Goal: Information Seeking & Learning: Learn about a topic

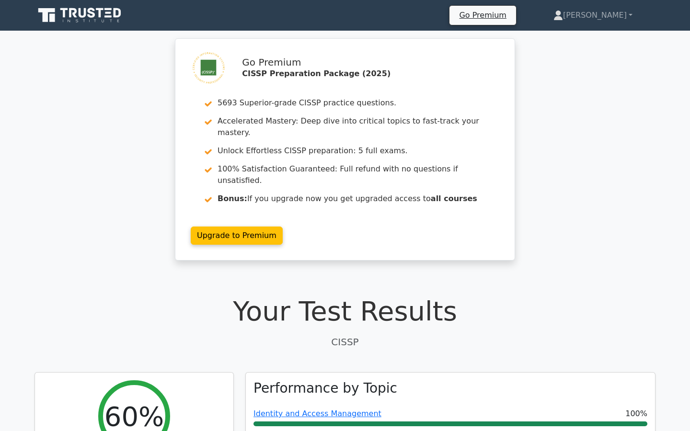
scroll to position [1428, 0]
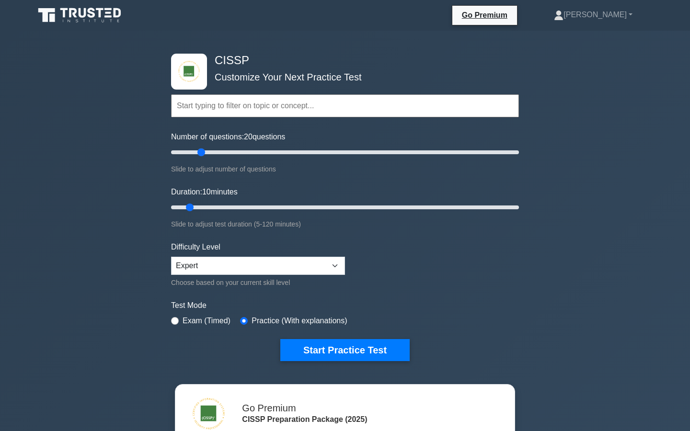
drag, startPoint x: 186, startPoint y: 151, endPoint x: 199, endPoint y: 153, distance: 13.2
type input "20"
click at [199, 153] on input "Number of questions: 20 questions" at bounding box center [345, 152] width 348 height 11
type input "35"
drag, startPoint x: 191, startPoint y: 205, endPoint x: 268, endPoint y: 208, distance: 76.7
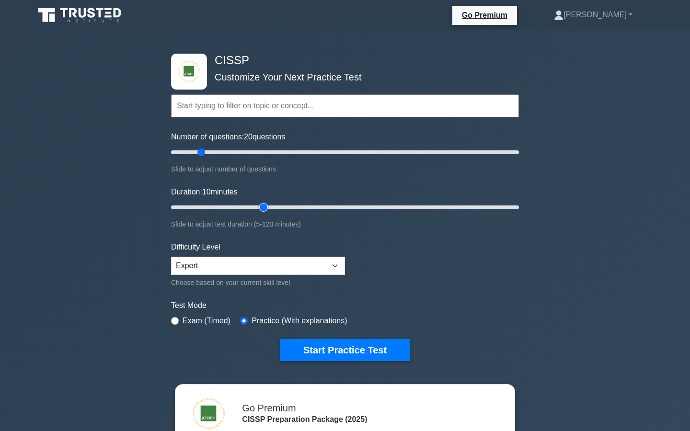
click at [268, 208] on input "Duration: 10 minutes" at bounding box center [345, 207] width 348 height 11
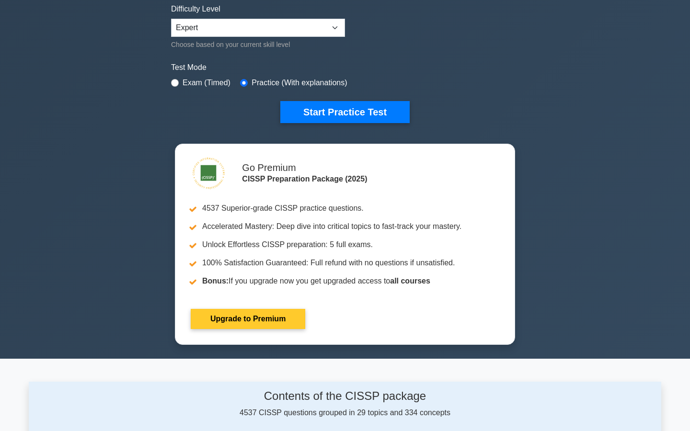
scroll to position [243, 0]
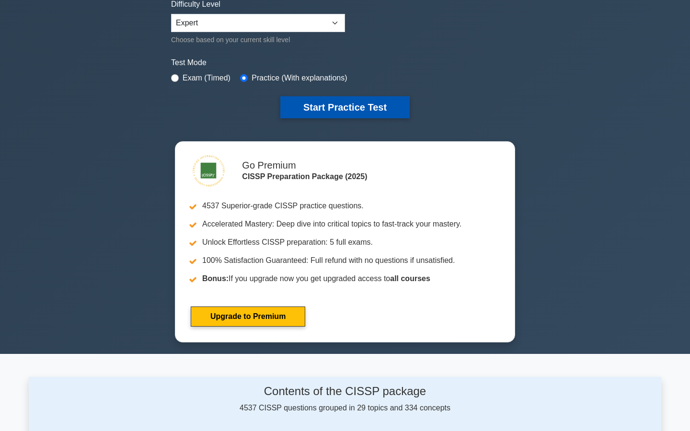
click at [301, 110] on button "Start Practice Test" at bounding box center [344, 107] width 129 height 22
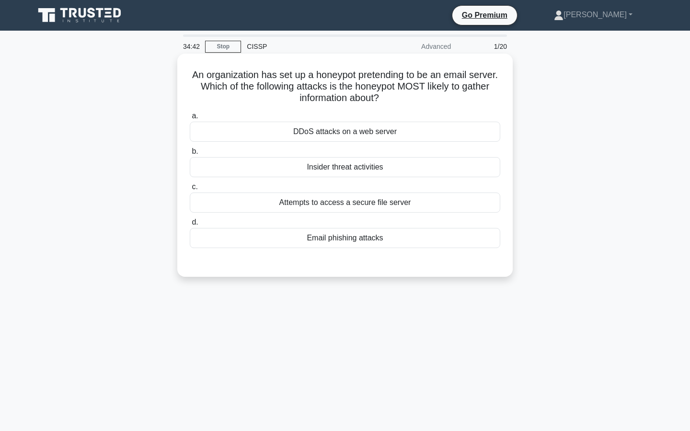
click at [317, 205] on div "Attempts to access a secure file server" at bounding box center [345, 203] width 310 height 20
click at [190, 190] on input "c. Attempts to access a secure file server" at bounding box center [190, 187] width 0 height 6
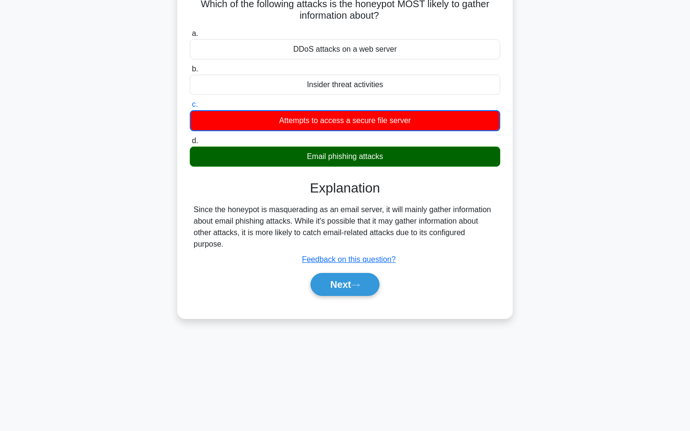
scroll to position [86, 0]
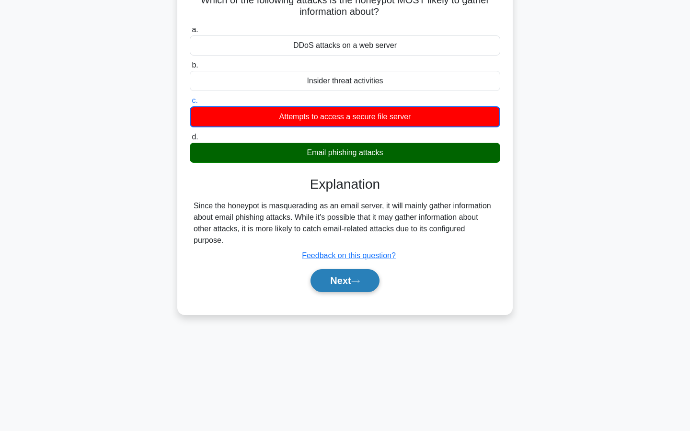
click at [326, 284] on button "Next" at bounding box center [344, 280] width 68 height 23
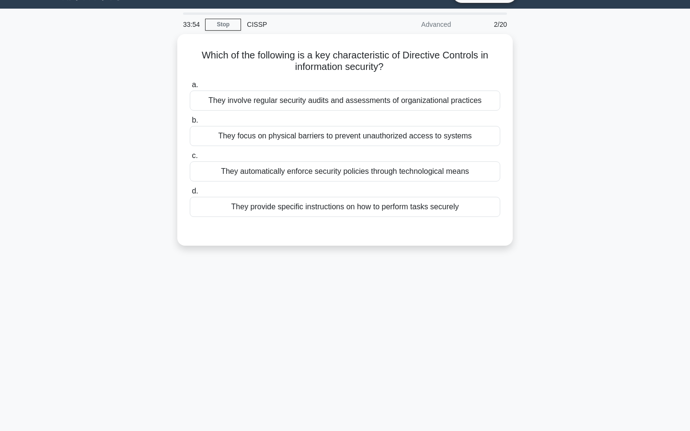
scroll to position [23, 0]
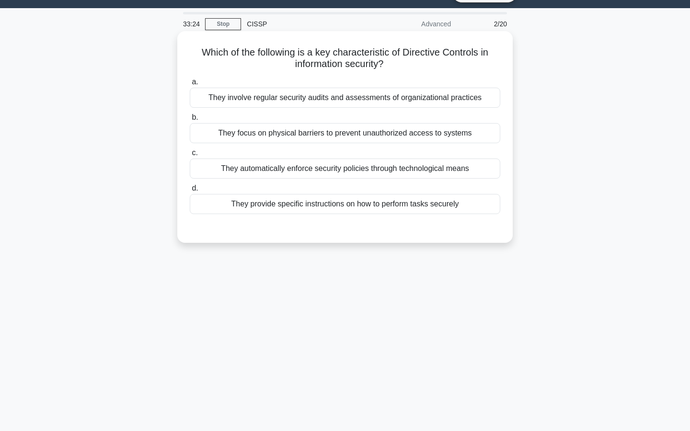
click at [318, 208] on div "They provide specific instructions on how to perform tasks securely" at bounding box center [345, 204] width 310 height 20
click at [190, 192] on input "d. They provide specific instructions on how to perform tasks securely" at bounding box center [190, 188] width 0 height 6
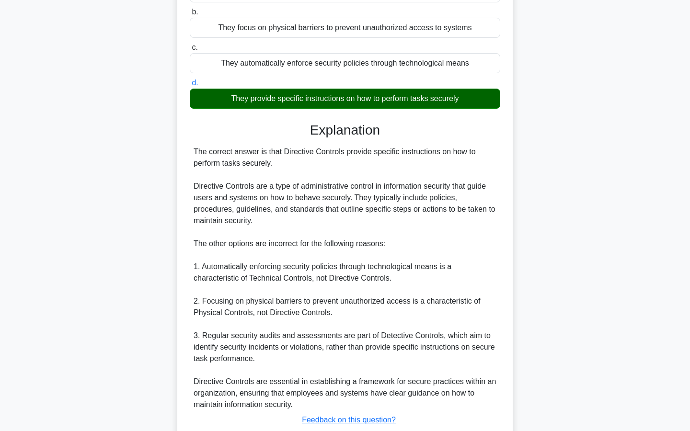
scroll to position [194, 0]
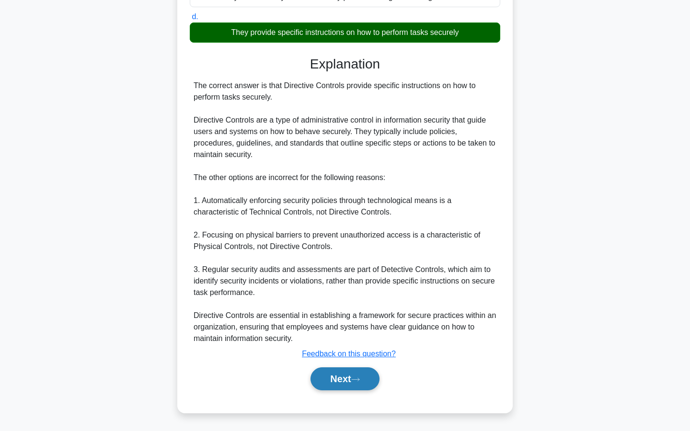
click at [335, 381] on button "Next" at bounding box center [344, 378] width 68 height 23
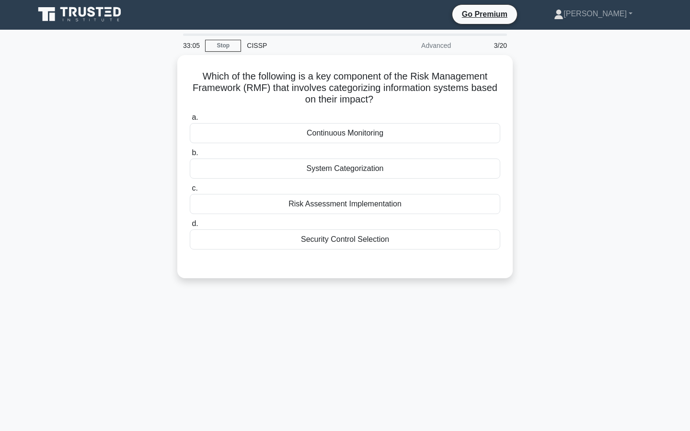
scroll to position [0, 0]
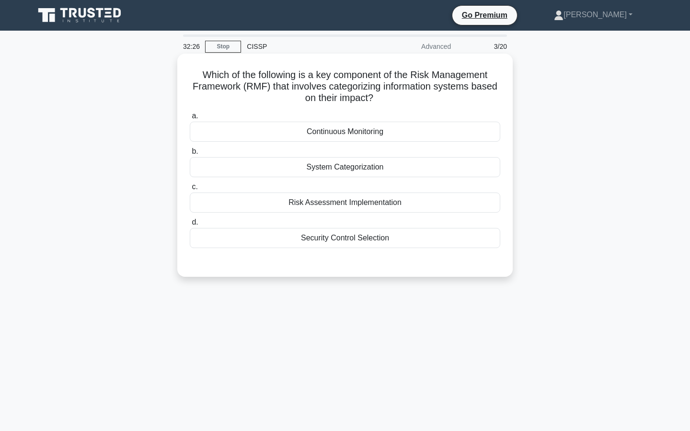
click at [341, 205] on div "Risk Assessment Implementation" at bounding box center [345, 203] width 310 height 20
click at [190, 190] on input "c. Risk Assessment Implementation" at bounding box center [190, 187] width 0 height 6
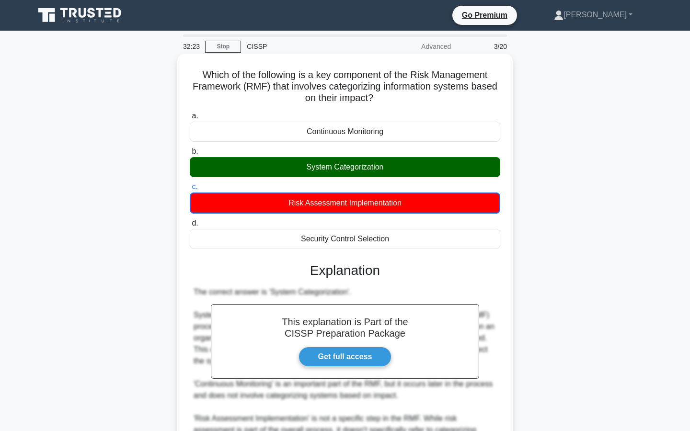
scroll to position [195, 0]
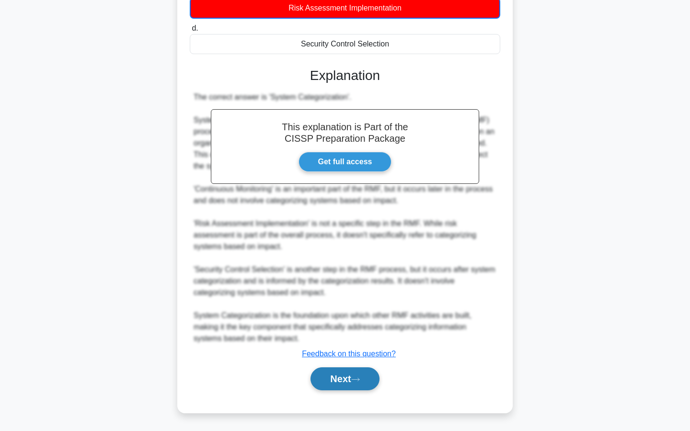
click at [351, 379] on button "Next" at bounding box center [344, 378] width 68 height 23
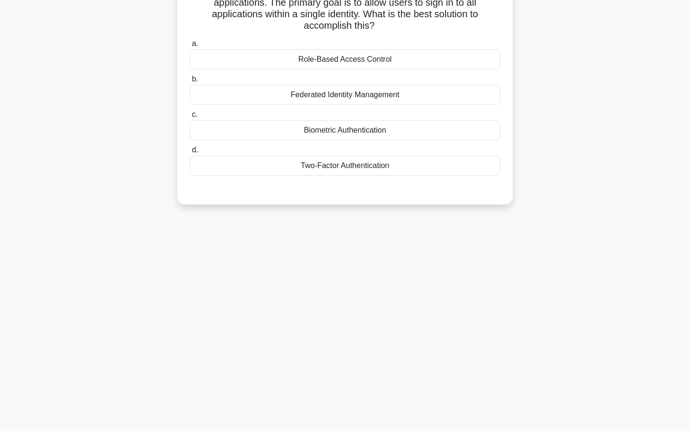
scroll to position [0, 0]
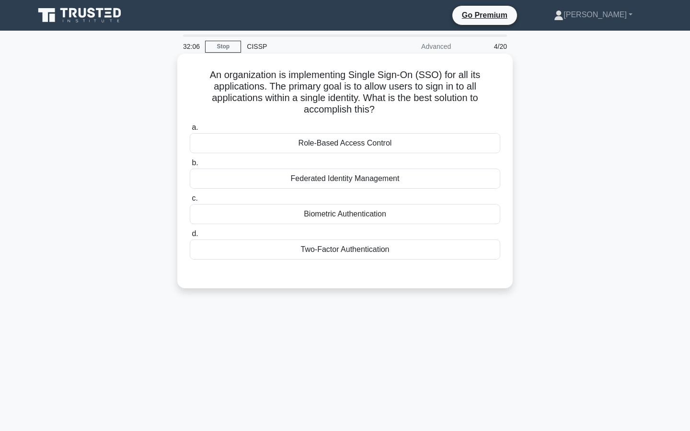
click at [330, 171] on div "Federated Identity Management" at bounding box center [345, 179] width 310 height 20
click at [190, 166] on input "b. Federated Identity Management" at bounding box center [190, 163] width 0 height 6
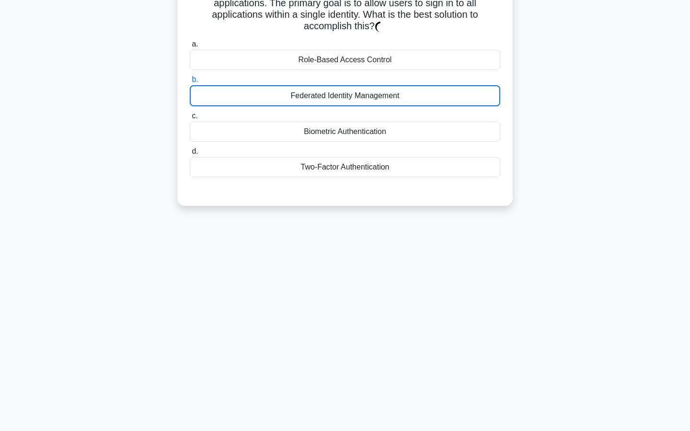
scroll to position [86, 0]
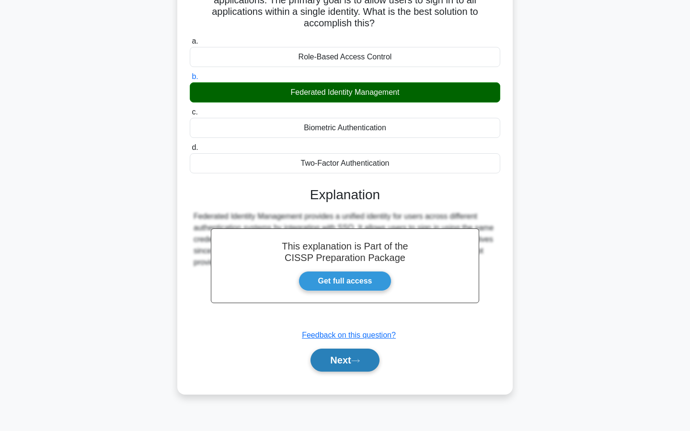
click at [332, 349] on button "Next" at bounding box center [344, 360] width 68 height 23
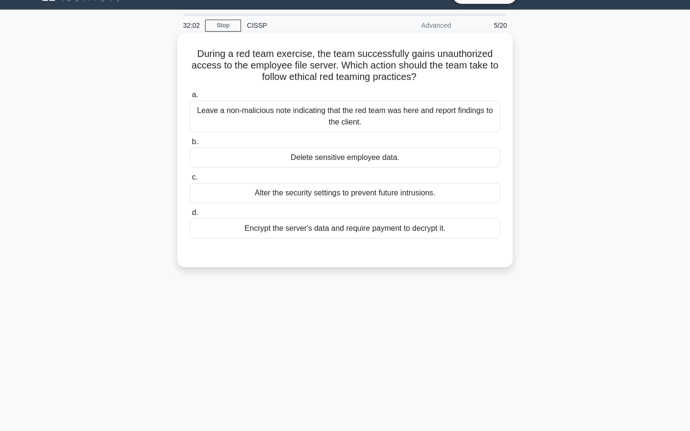
scroll to position [0, 0]
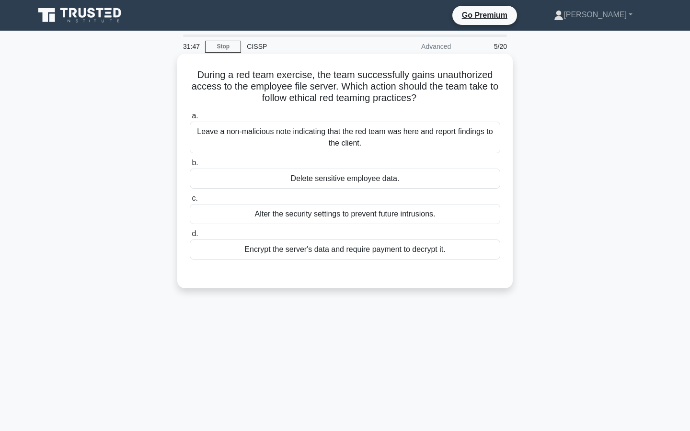
click at [295, 141] on div "Leave a non-malicious note indicating that the red team was here and report fin…" at bounding box center [345, 138] width 310 height 32
click at [190, 119] on input "a. Leave a non-malicious note indicating that the red team was here and report …" at bounding box center [190, 116] width 0 height 6
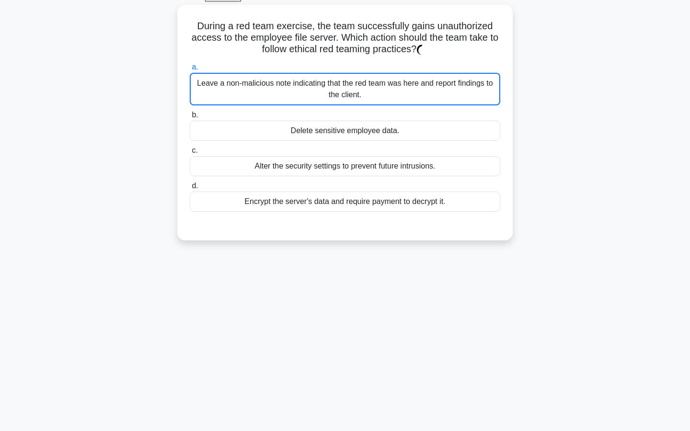
scroll to position [86, 0]
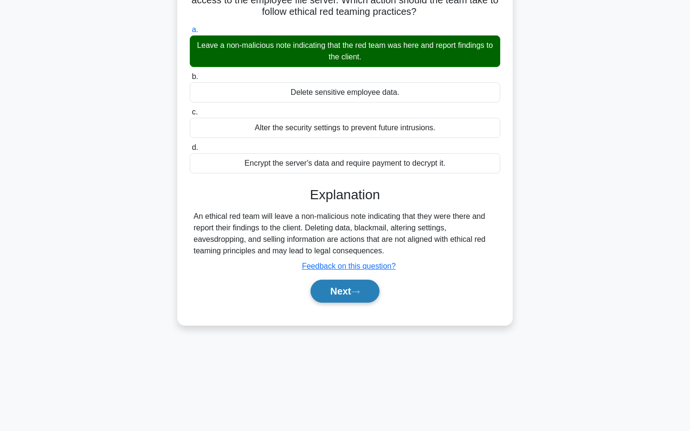
click at [343, 299] on button "Next" at bounding box center [344, 291] width 68 height 23
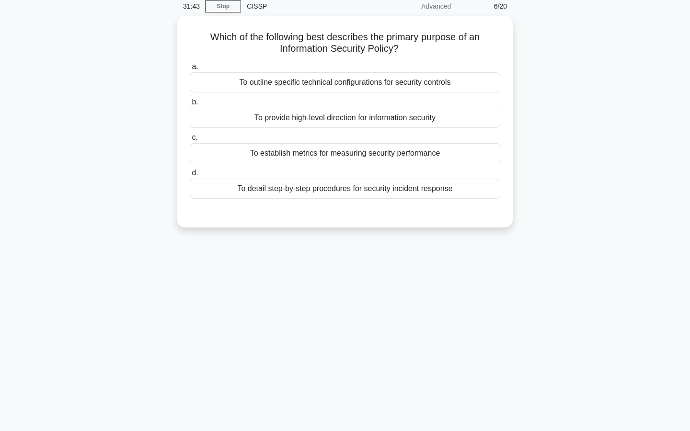
scroll to position [0, 0]
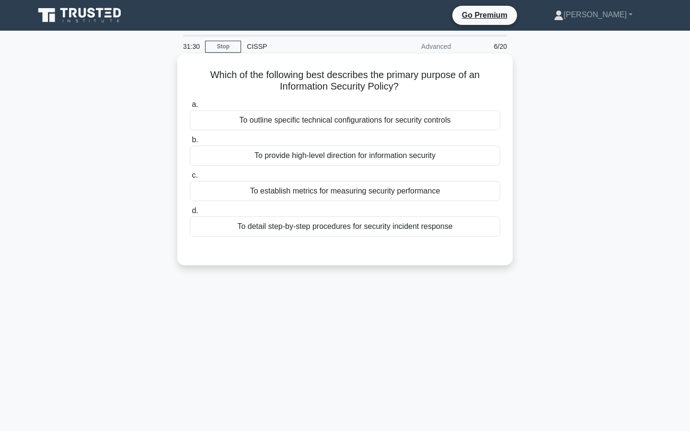
click at [337, 159] on div "To provide high-level direction for information security" at bounding box center [345, 156] width 310 height 20
click at [190, 143] on input "b. To provide high-level direction for information security" at bounding box center [190, 140] width 0 height 6
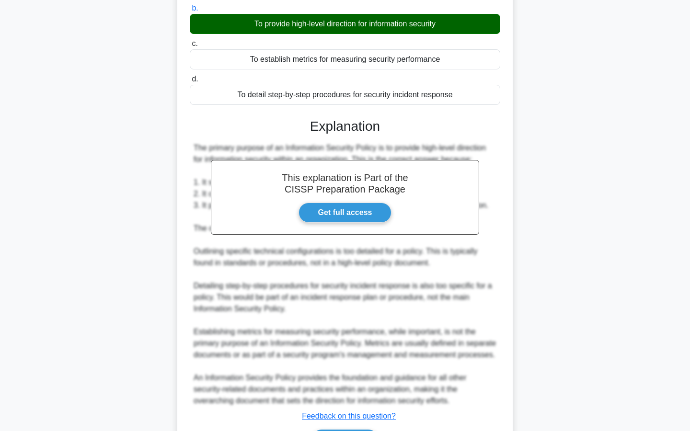
scroll to position [156, 0]
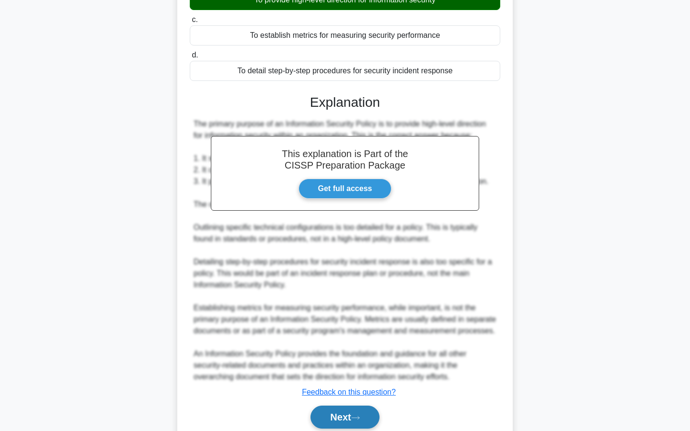
click at [341, 408] on button "Next" at bounding box center [344, 417] width 68 height 23
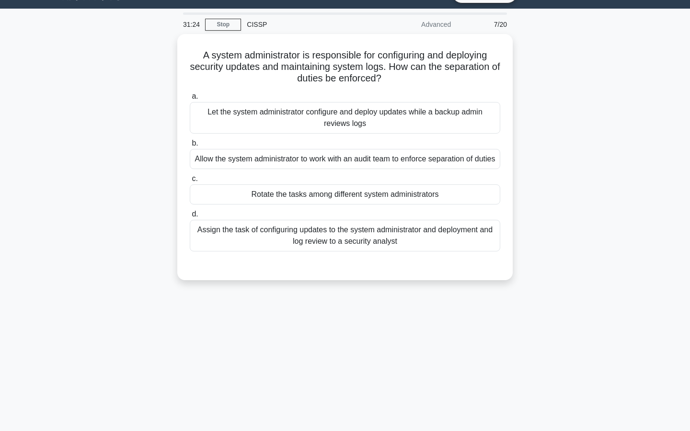
scroll to position [0, 0]
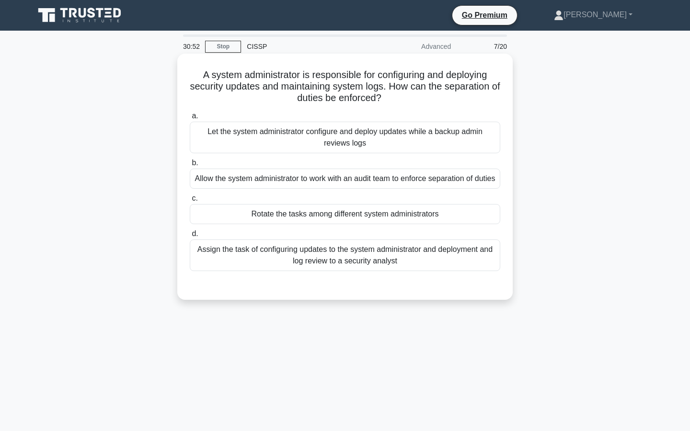
click at [334, 189] on div "Allow the system administrator to work with an audit team to enforce separation…" at bounding box center [345, 179] width 310 height 20
click at [190, 166] on input "b. Allow the system administrator to work with an audit team to enforce separat…" at bounding box center [190, 163] width 0 height 6
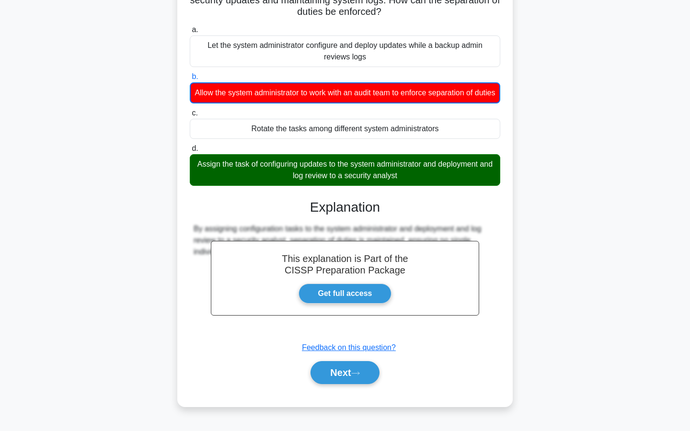
scroll to position [91, 0]
click at [353, 384] on button "Next" at bounding box center [344, 372] width 68 height 23
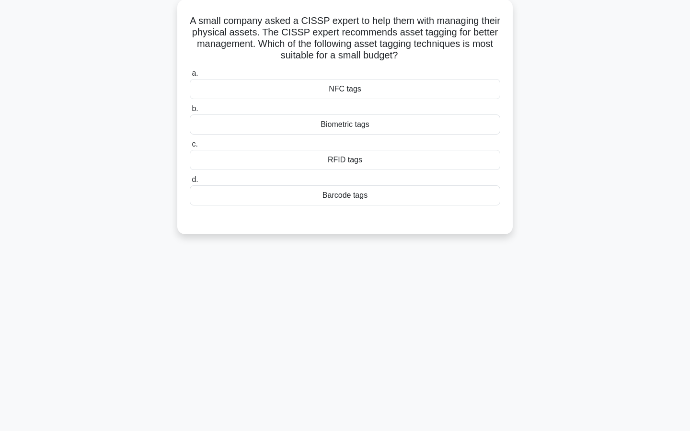
scroll to position [0, 0]
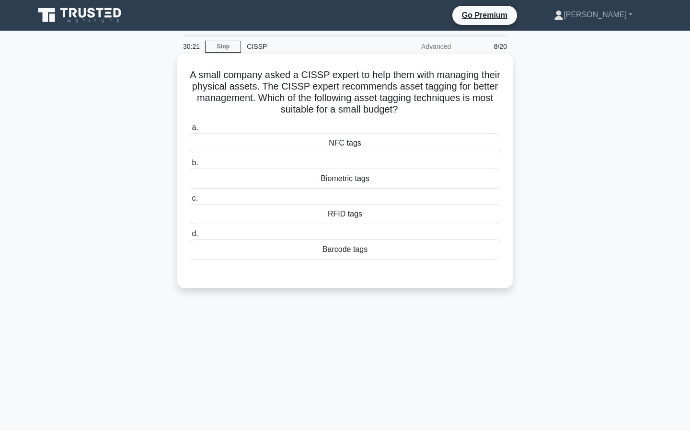
click at [344, 250] on div "Barcode tags" at bounding box center [345, 249] width 310 height 20
click at [190, 237] on input "d. Barcode tags" at bounding box center [190, 234] width 0 height 6
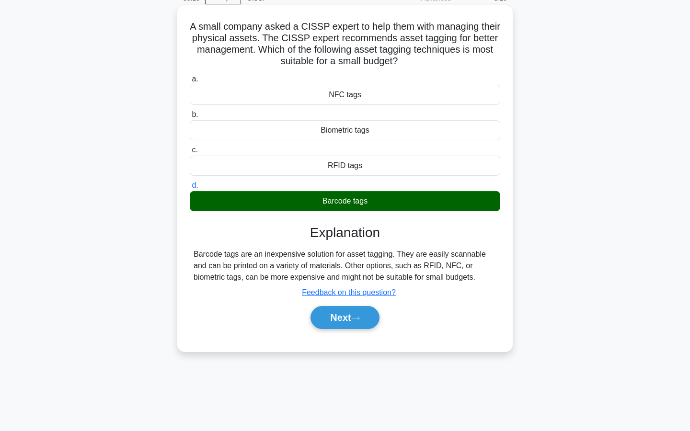
scroll to position [49, 0]
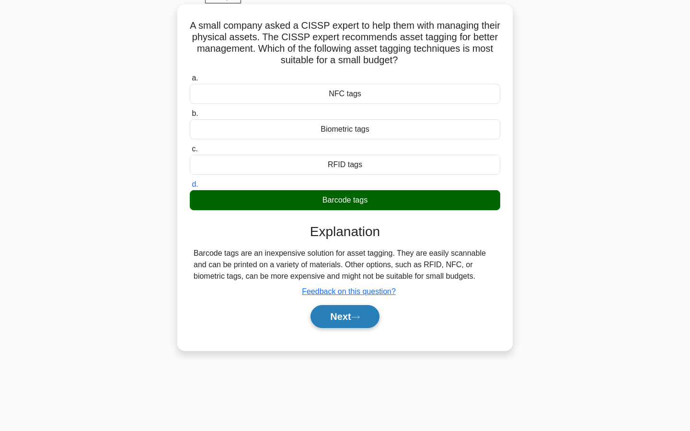
click at [342, 314] on button "Next" at bounding box center [344, 316] width 68 height 23
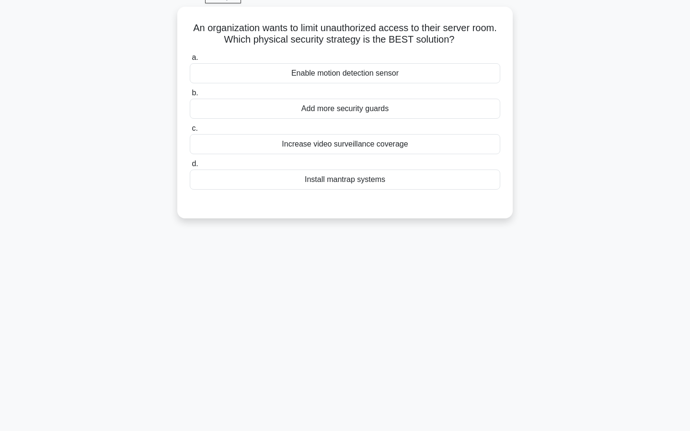
scroll to position [36, 0]
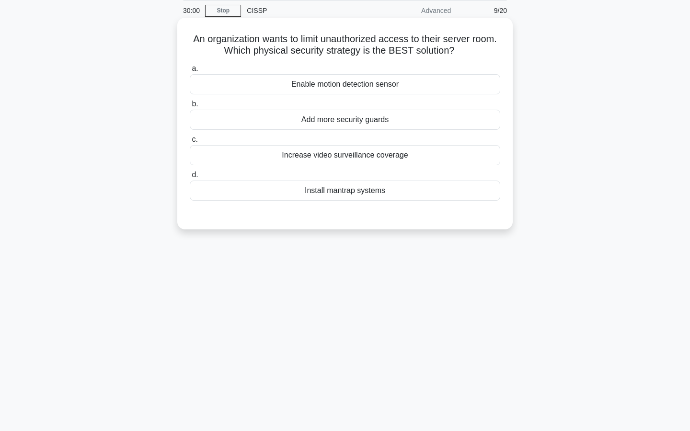
click at [342, 125] on div "Add more security guards" at bounding box center [345, 120] width 310 height 20
click at [190, 107] on input "b. Add more security guards" at bounding box center [190, 104] width 0 height 6
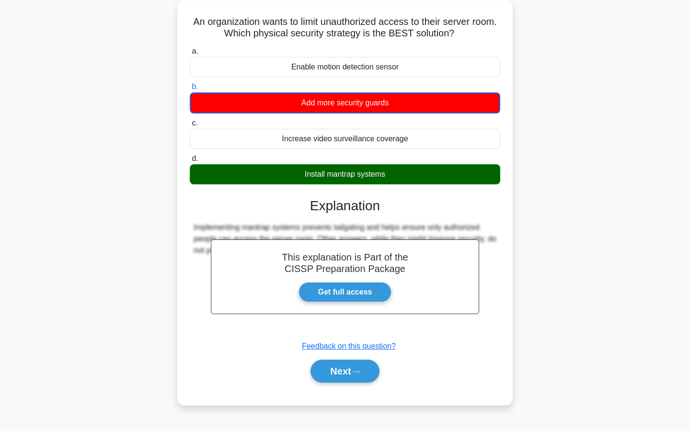
scroll to position [86, 0]
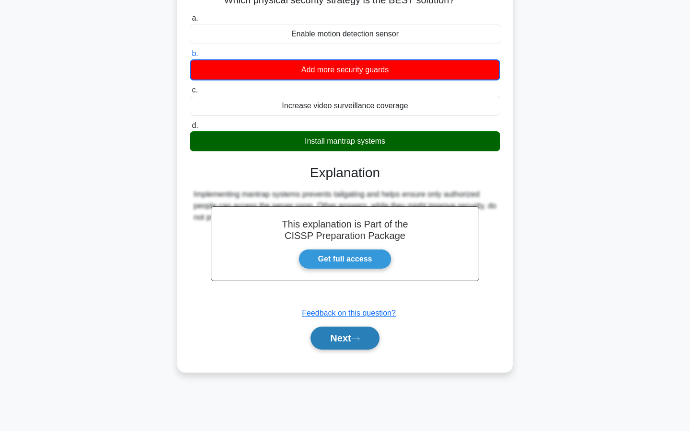
click at [346, 346] on button "Next" at bounding box center [344, 338] width 68 height 23
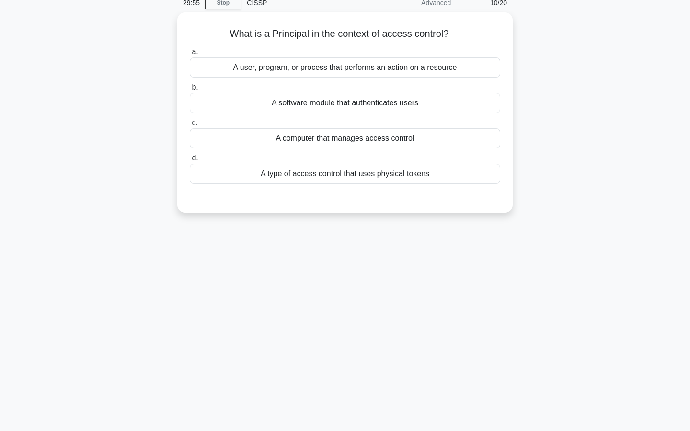
scroll to position [0, 0]
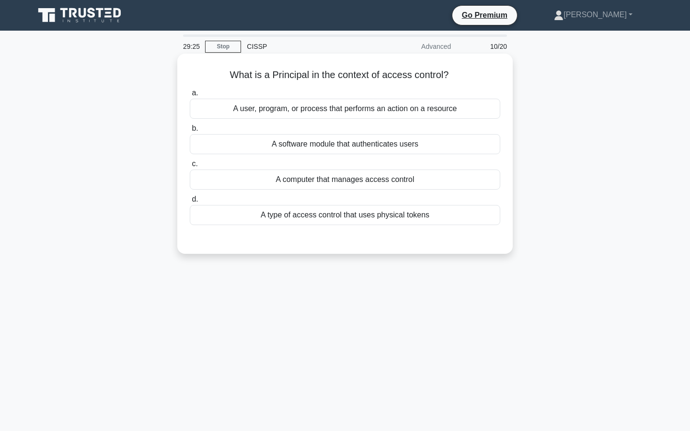
click at [337, 107] on div "A user, program, or process that performs an action on a resource" at bounding box center [345, 109] width 310 height 20
click at [190, 96] on input "a. A user, program, or process that performs an action on a resource" at bounding box center [190, 93] width 0 height 6
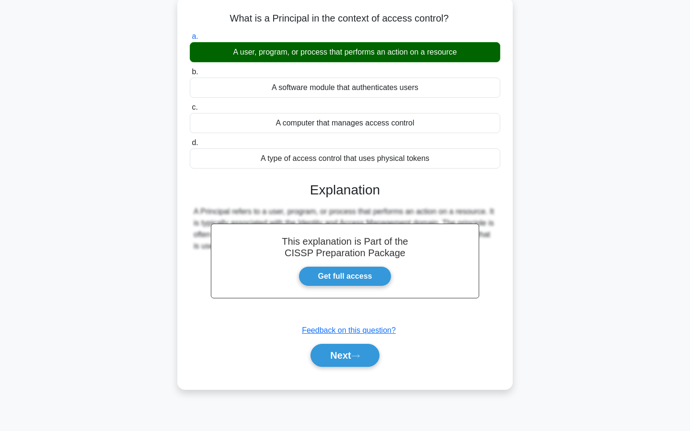
scroll to position [86, 0]
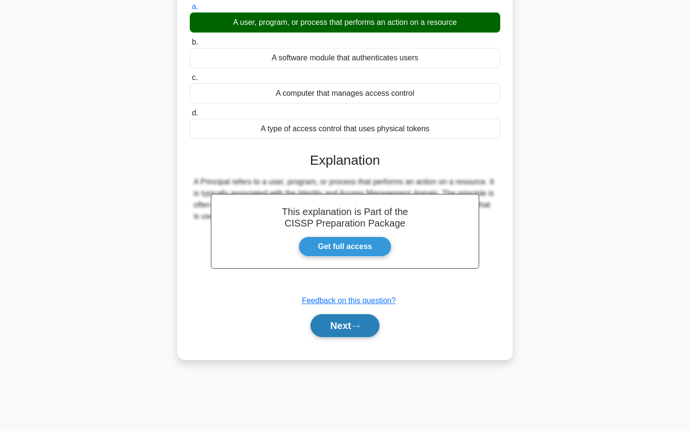
click at [340, 324] on button "Next" at bounding box center [344, 325] width 68 height 23
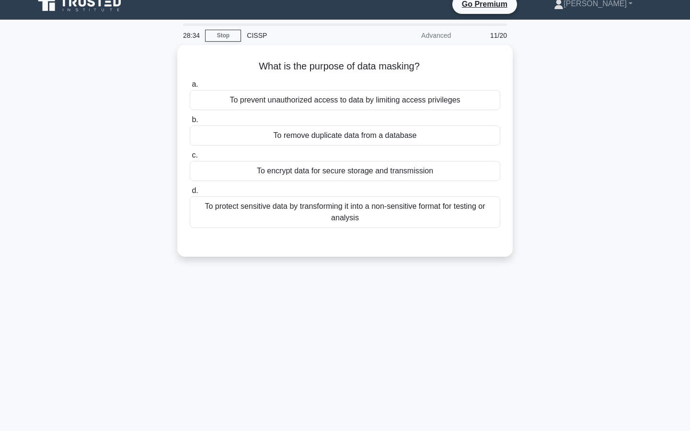
scroll to position [0, 0]
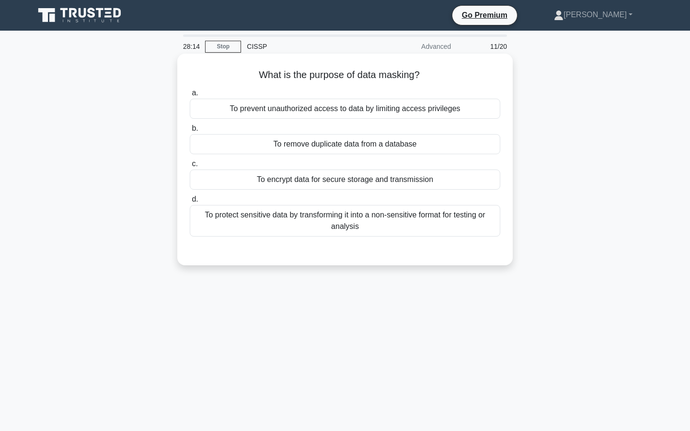
click at [359, 179] on div "To encrypt data for secure storage and transmission" at bounding box center [345, 180] width 310 height 20
click at [190, 167] on input "c. To encrypt data for secure storage and transmission" at bounding box center [190, 164] width 0 height 6
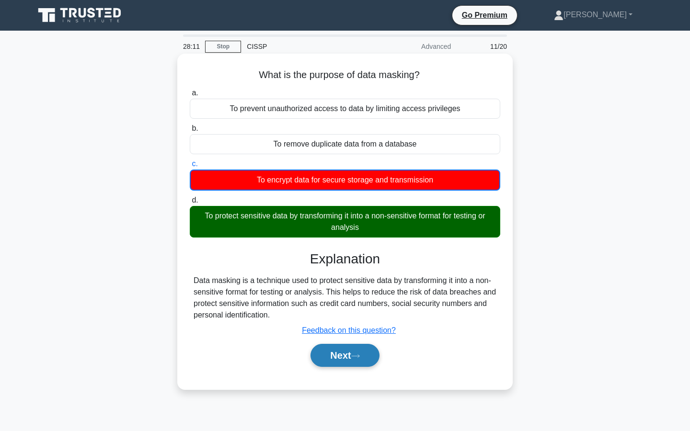
click at [341, 359] on button "Next" at bounding box center [344, 355] width 68 height 23
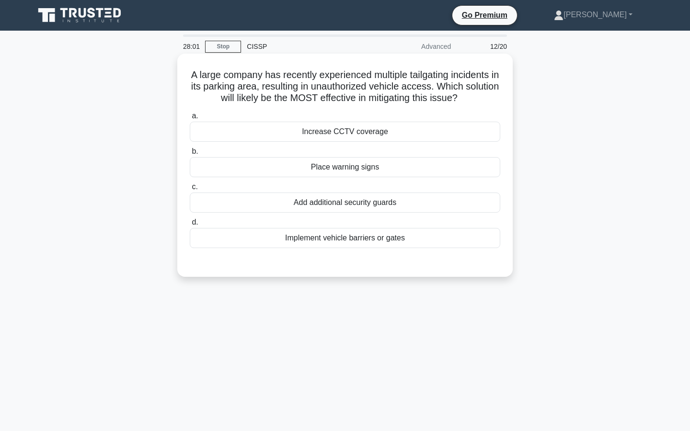
click at [357, 243] on div "Implement vehicle barriers or gates" at bounding box center [345, 238] width 310 height 20
click at [190, 226] on input "d. Implement vehicle barriers or gates" at bounding box center [190, 222] width 0 height 6
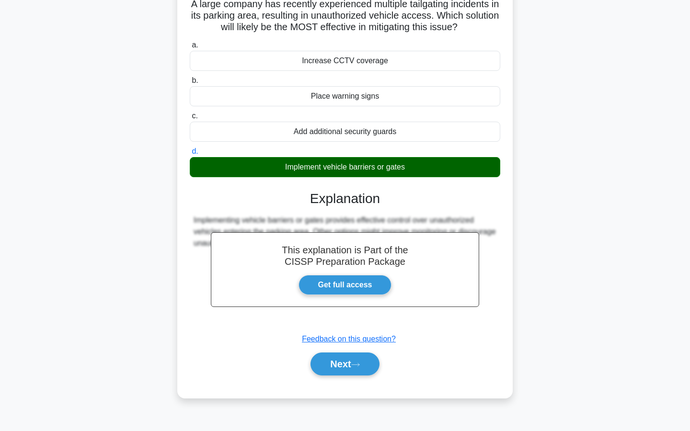
scroll to position [86, 0]
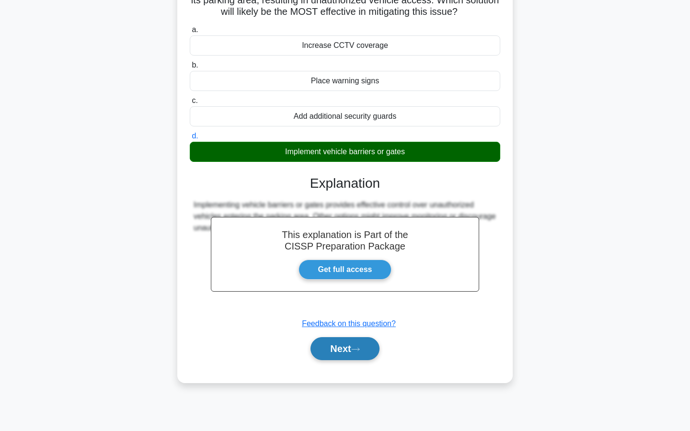
click at [350, 357] on button "Next" at bounding box center [344, 348] width 68 height 23
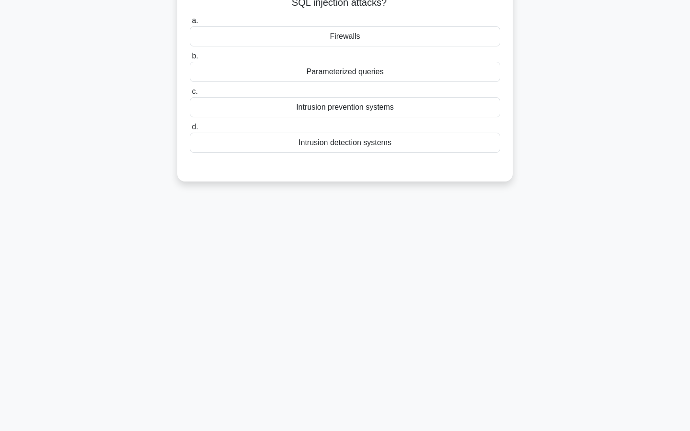
scroll to position [0, 0]
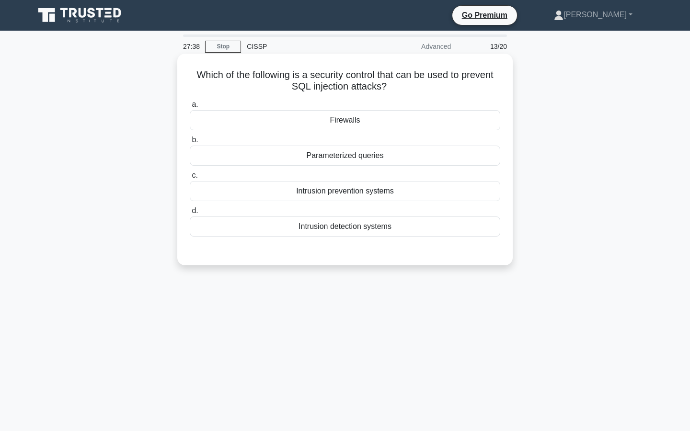
click at [342, 159] on div "Parameterized queries" at bounding box center [345, 156] width 310 height 20
click at [190, 143] on input "b. Parameterized queries" at bounding box center [190, 140] width 0 height 6
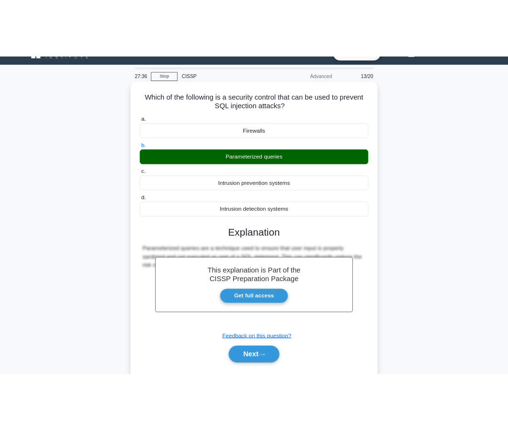
scroll to position [22, 0]
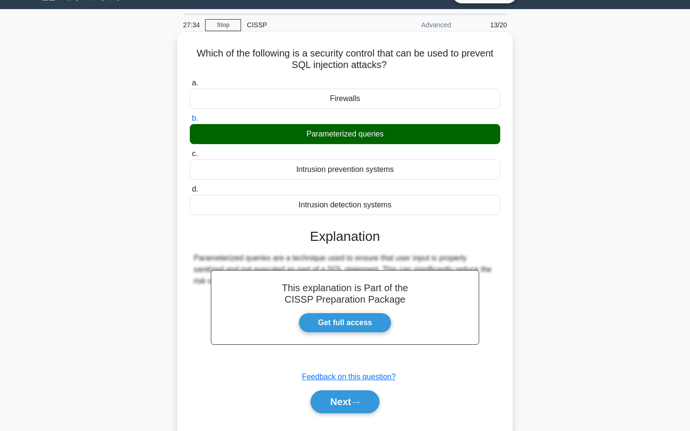
click at [194, 255] on div "Parameterized queries are a technique used to ensure that user input is properl…" at bounding box center [344, 269] width 303 height 34
drag, startPoint x: 194, startPoint y: 255, endPoint x: 201, endPoint y: 256, distance: 6.9
click at [201, 256] on div "Parameterized queries are a technique used to ensure that user input is properl…" at bounding box center [344, 269] width 303 height 34
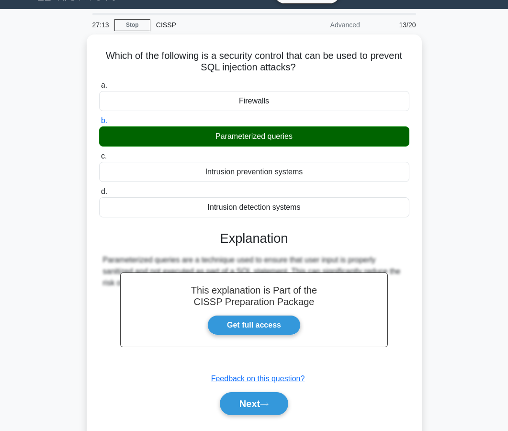
click at [443, 171] on div "Which of the following is a security control that can be used to prevent SQL in…" at bounding box center [254, 241] width 460 height 415
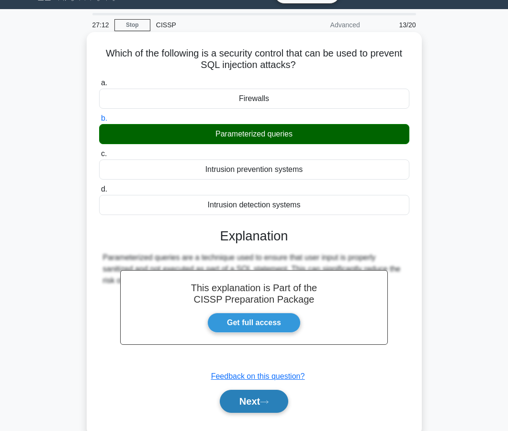
click at [237, 392] on button "Next" at bounding box center [254, 401] width 68 height 23
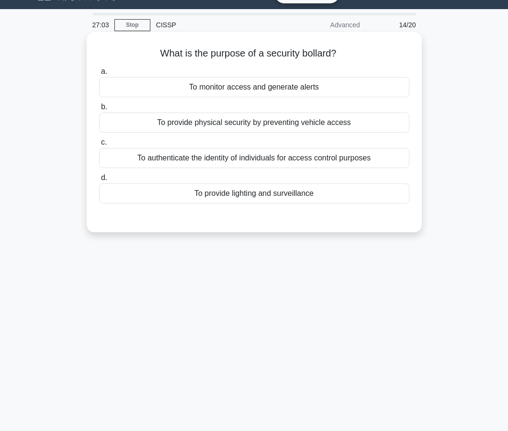
click at [259, 116] on div "To provide physical security by preventing vehicle access" at bounding box center [254, 123] width 310 height 20
click at [99, 110] on input "b. To provide physical security by preventing vehicle access" at bounding box center [99, 107] width 0 height 6
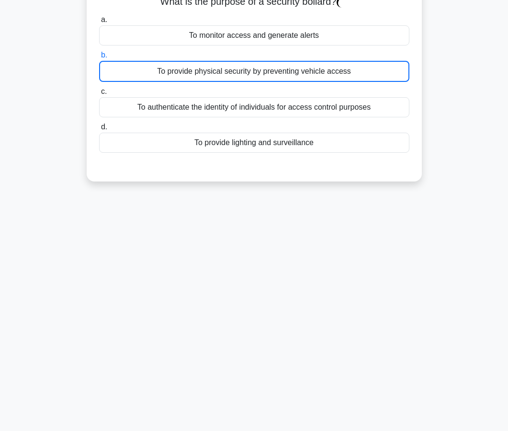
scroll to position [86, 0]
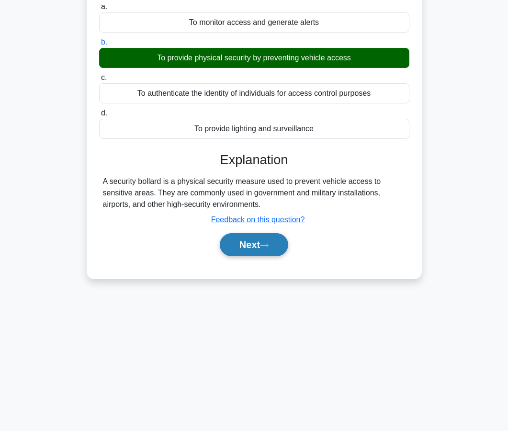
click at [258, 236] on button "Next" at bounding box center [254, 244] width 68 height 23
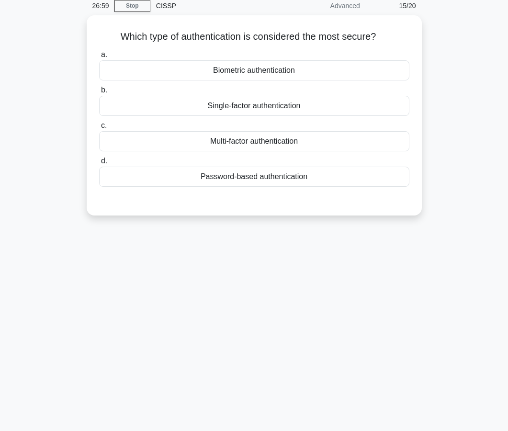
scroll to position [0, 0]
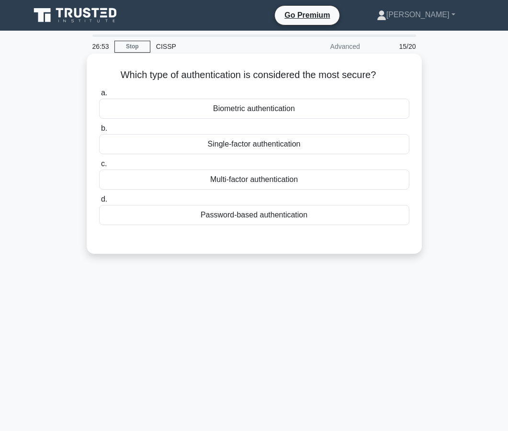
click at [253, 187] on div "Multi-factor authentication" at bounding box center [254, 180] width 310 height 20
click at [99, 167] on input "c. Multi-factor authentication" at bounding box center [99, 164] width 0 height 6
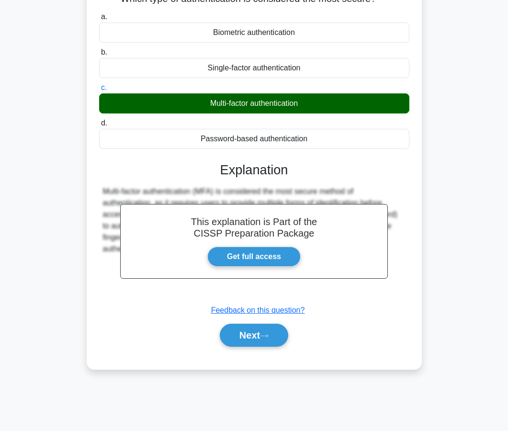
scroll to position [86, 0]
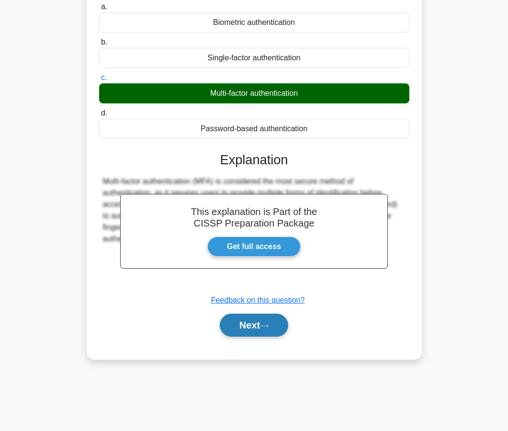
click at [245, 319] on button "Next" at bounding box center [254, 325] width 68 height 23
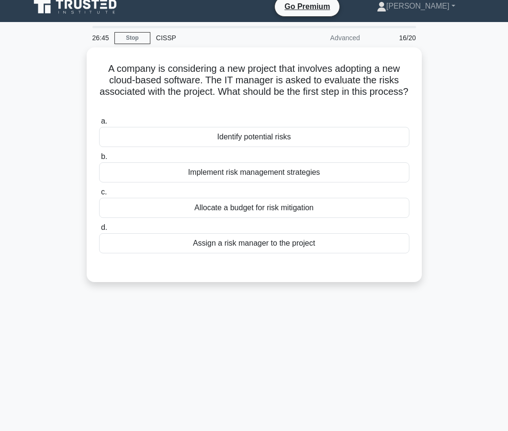
scroll to position [7, 0]
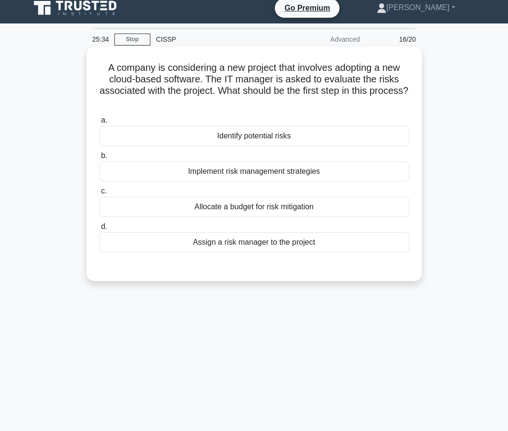
click at [244, 139] on div "Identify potential risks" at bounding box center [254, 136] width 310 height 20
click at [99, 124] on input "a. Identify potential risks" at bounding box center [99, 120] width 0 height 6
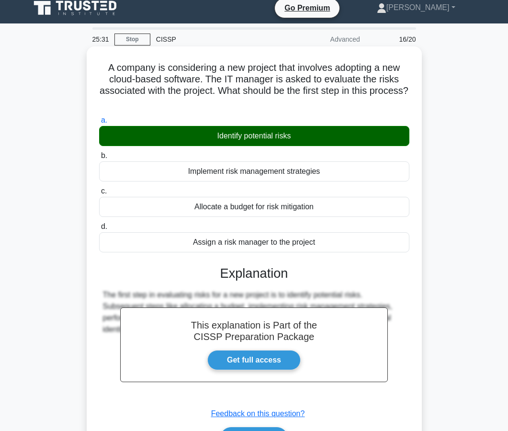
scroll to position [86, 0]
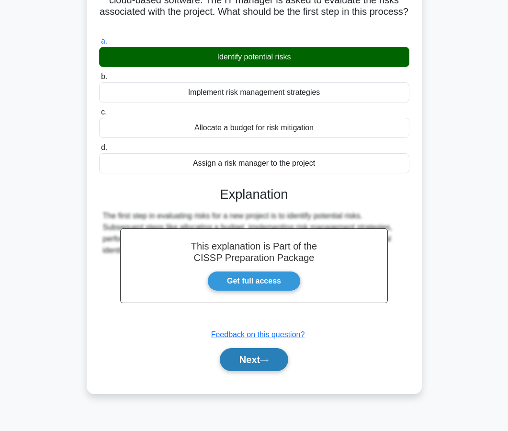
click at [262, 362] on button "Next" at bounding box center [254, 359] width 68 height 23
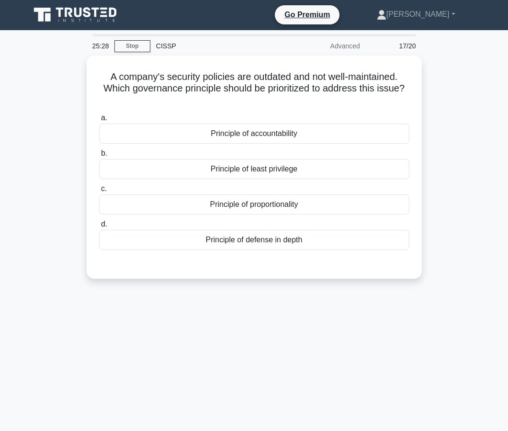
scroll to position [0, 0]
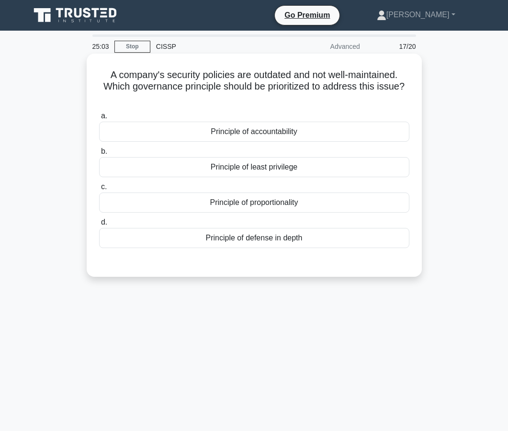
click at [258, 140] on div "Principle of accountability" at bounding box center [254, 132] width 310 height 20
click at [99, 119] on input "a. Principle of accountability" at bounding box center [99, 116] width 0 height 6
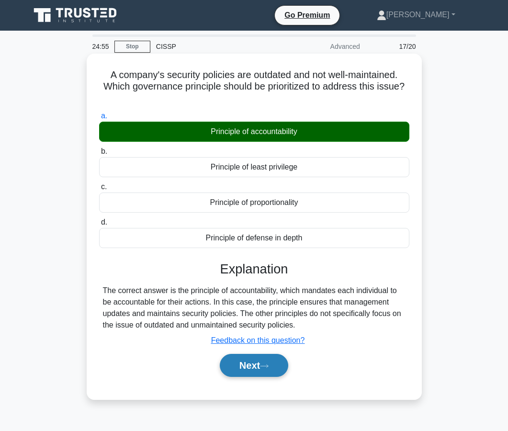
click at [258, 372] on button "Next" at bounding box center [254, 365] width 68 height 23
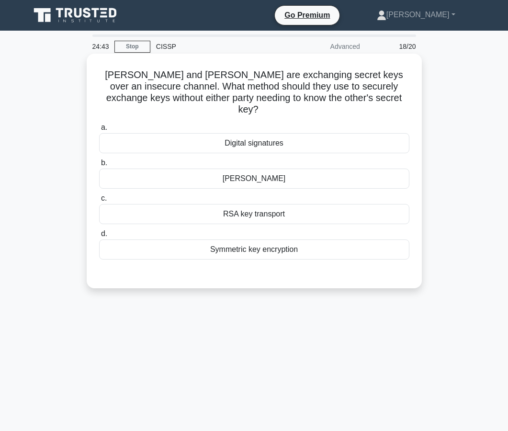
click at [248, 205] on div "RSA key transport" at bounding box center [254, 214] width 310 height 20
click at [99, 202] on input "c. RSA key transport" at bounding box center [99, 198] width 0 height 6
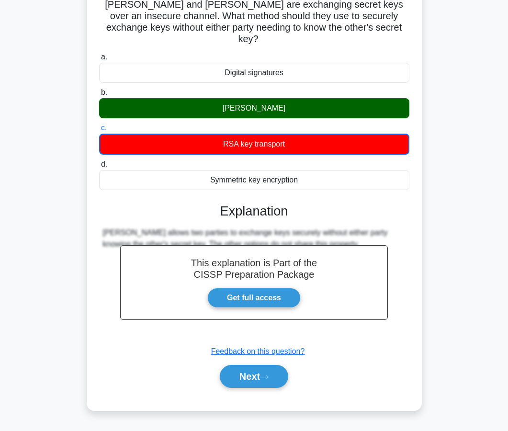
scroll to position [86, 0]
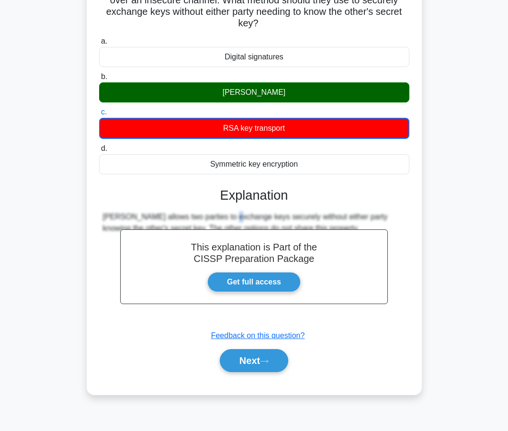
drag, startPoint x: 164, startPoint y: 205, endPoint x: 171, endPoint y: 205, distance: 7.2
click at [171, 211] on div "Diffie-Hellman allows two parties to exchange keys securely without either part…" at bounding box center [254, 222] width 303 height 23
click at [224, 355] on button "Next" at bounding box center [254, 360] width 68 height 23
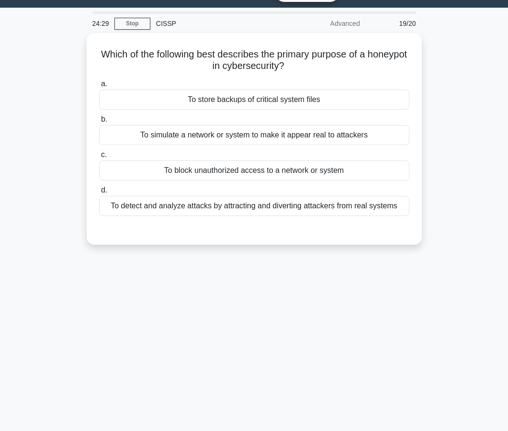
scroll to position [0, 0]
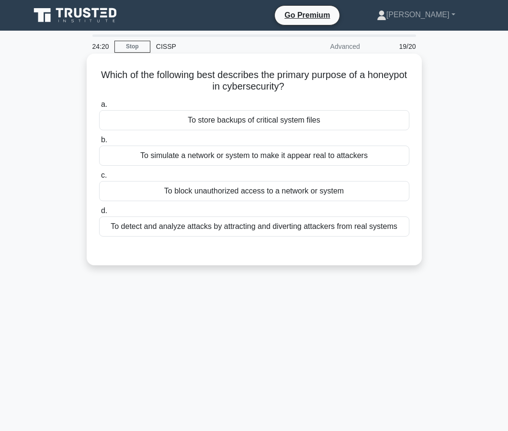
click at [224, 223] on div "To detect and analyze attacks by attracting and diverting attackers from real s…" at bounding box center [254, 226] width 310 height 20
click at [99, 214] on input "d. To detect and analyze attacks by attracting and diverting attackers from rea…" at bounding box center [99, 211] width 0 height 6
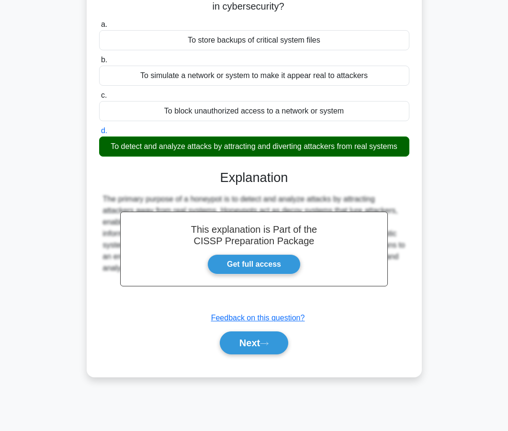
scroll to position [86, 0]
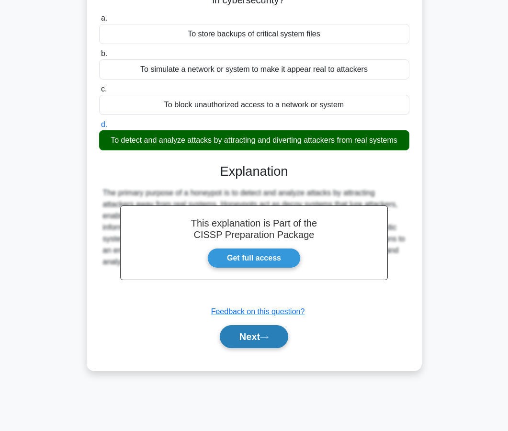
click at [244, 335] on button "Next" at bounding box center [254, 336] width 68 height 23
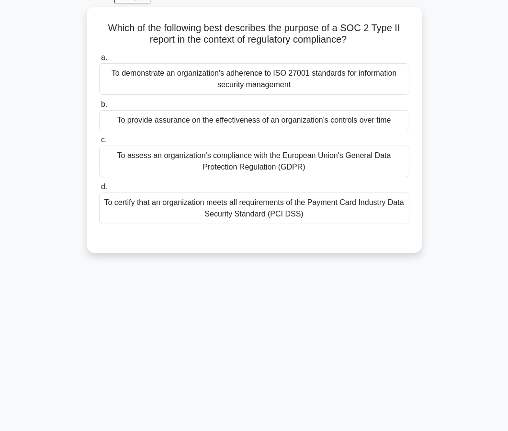
scroll to position [0, 0]
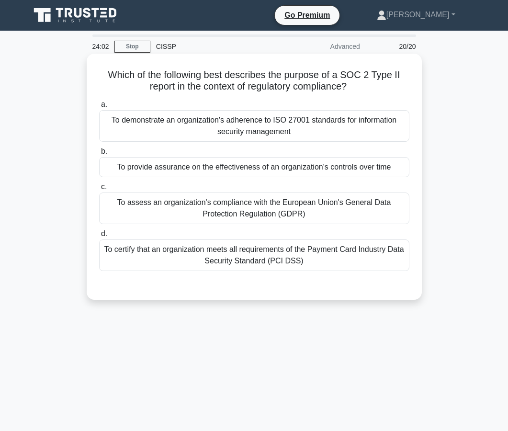
click at [239, 172] on div "To provide assurance on the effectiveness of an organization's controls over ti…" at bounding box center [254, 167] width 310 height 20
click at [99, 155] on input "b. To provide assurance on the effectiveness of an organization's controls over…" at bounding box center [99, 151] width 0 height 6
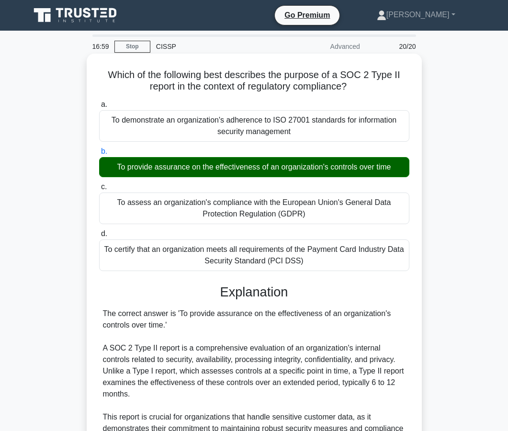
scroll to position [297, 0]
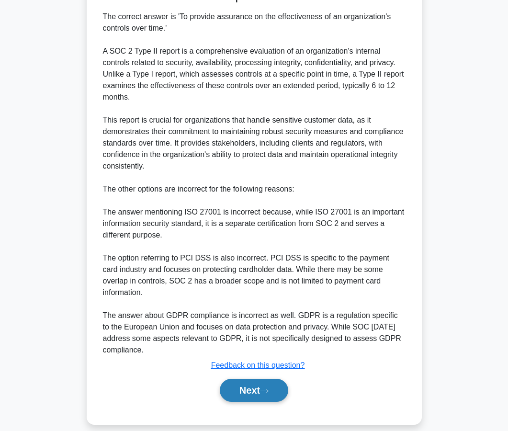
click at [252, 379] on button "Next" at bounding box center [254, 390] width 68 height 23
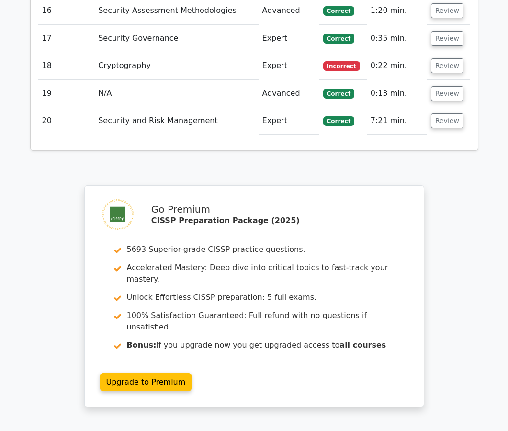
scroll to position [1843, 0]
